Goal: Transaction & Acquisition: Purchase product/service

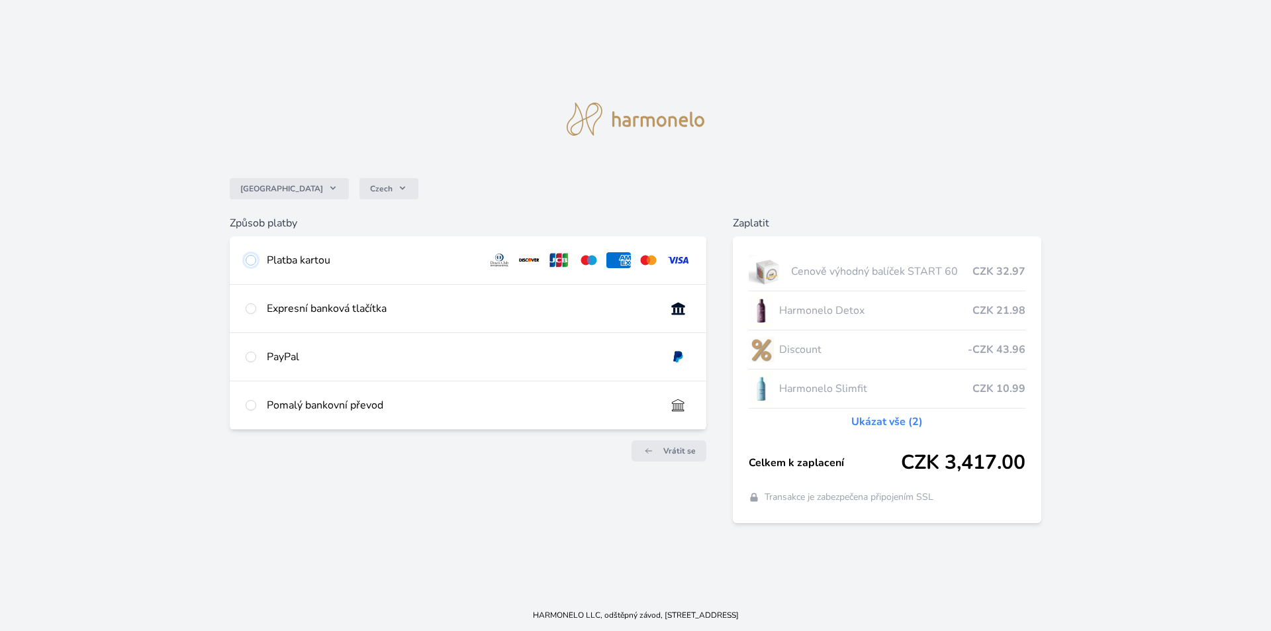
click at [253, 260] on input "radio" at bounding box center [251, 260] width 11 height 11
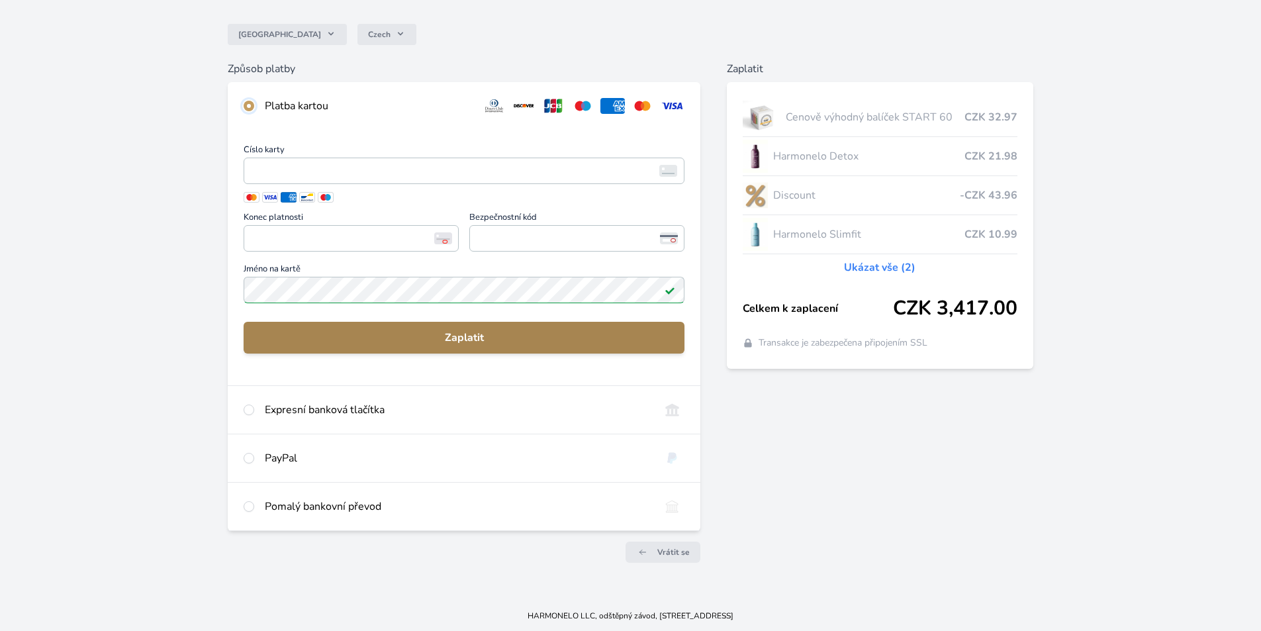
scroll to position [105, 0]
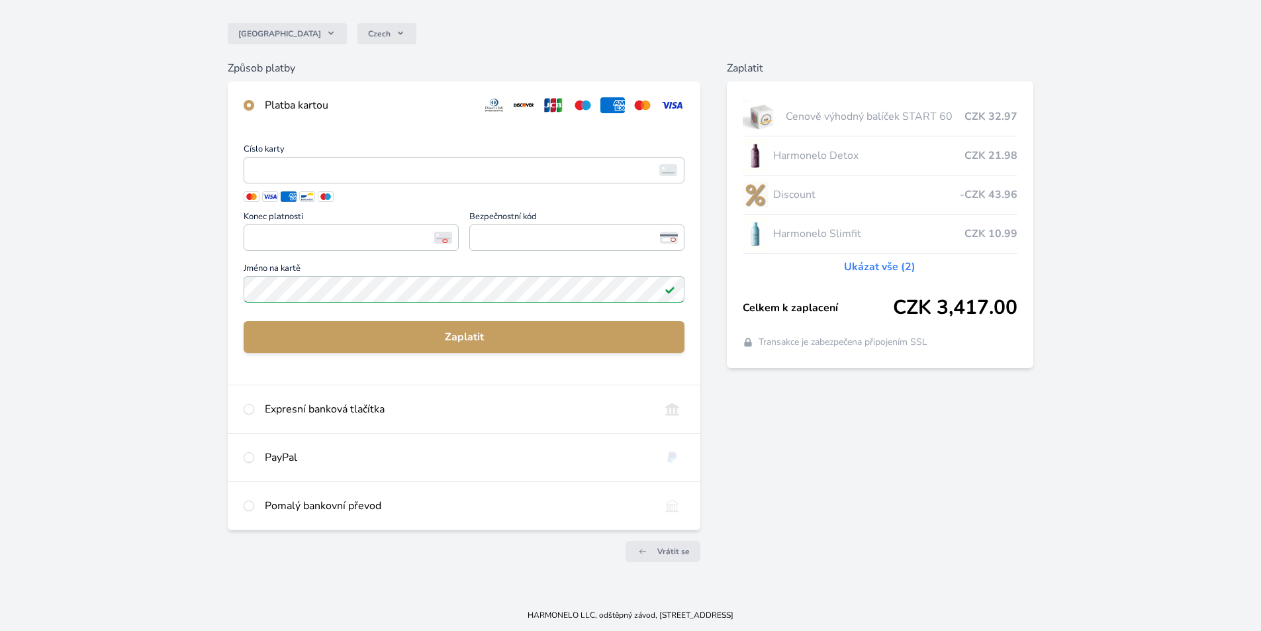
click at [259, 510] on div "Pomalý bankovní převod" at bounding box center [464, 506] width 473 height 48
radio input "false"
radio input "true"
click at [259, 541] on div at bounding box center [346, 551] width 236 height 21
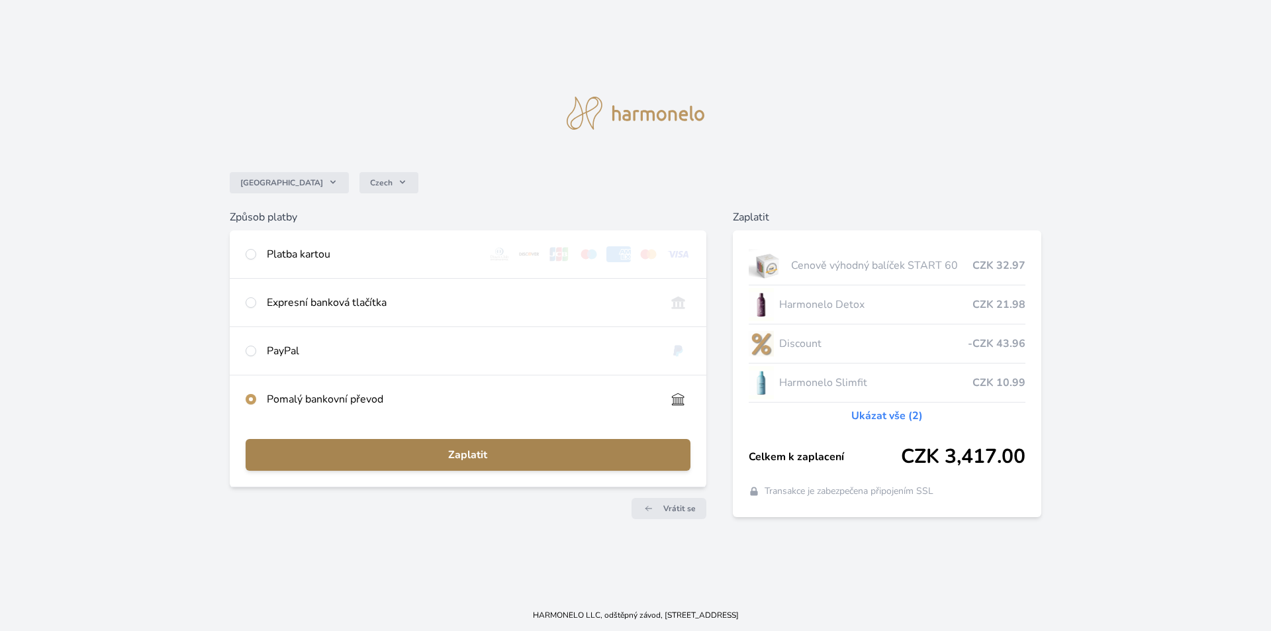
click at [513, 448] on span "Zaplatit" at bounding box center [468, 455] width 424 height 16
